Goal: Information Seeking & Learning: Learn about a topic

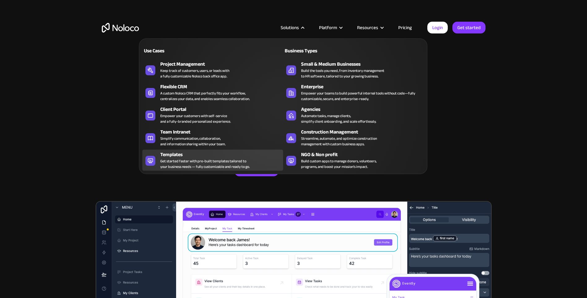
click at [189, 159] on div "Get started faster with pre-built templates tailored to your business needs — f…" at bounding box center [204, 163] width 89 height 11
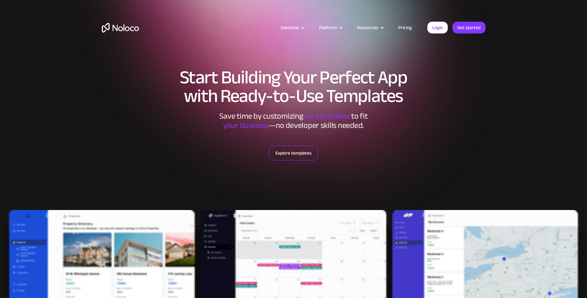
click at [288, 157] on link "Explore templates" at bounding box center [293, 152] width 49 height 15
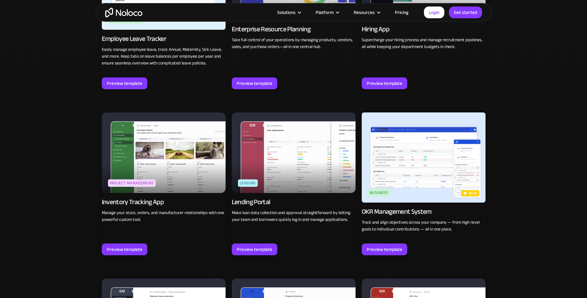
scroll to position [986, 0]
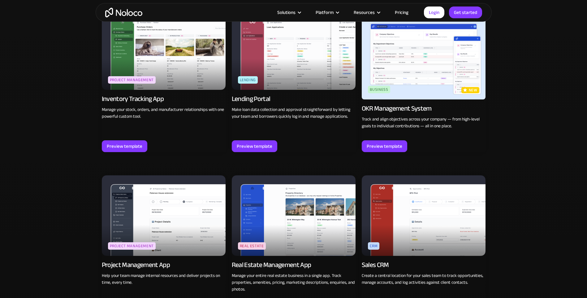
click at [192, 215] on img at bounding box center [164, 215] width 124 height 80
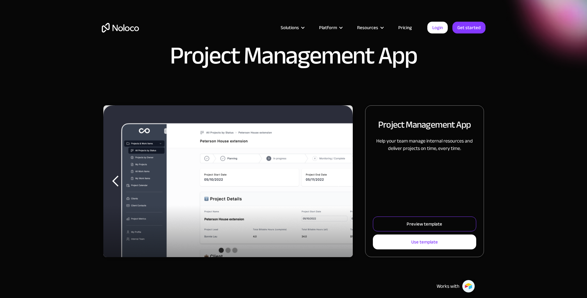
click at [412, 223] on div "Preview template" at bounding box center [425, 224] width 36 height 8
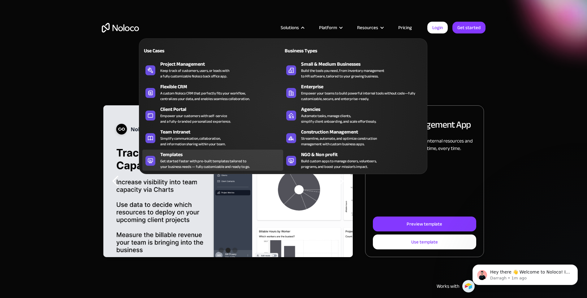
click at [190, 156] on div "Templates" at bounding box center [223, 154] width 126 height 7
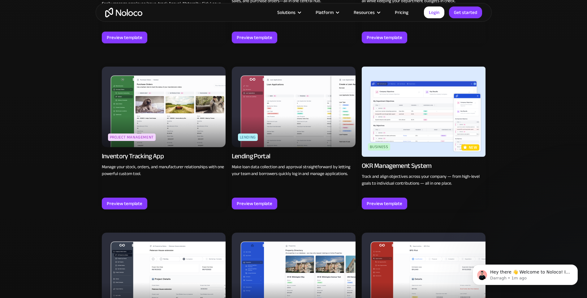
scroll to position [825, 0]
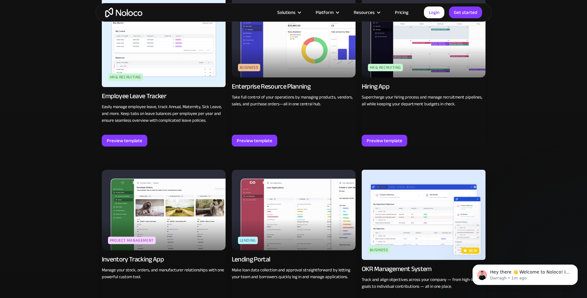
click at [152, 201] on img at bounding box center [164, 210] width 124 height 80
